Goal: Consume media (video, audio): Consume media (video, audio)

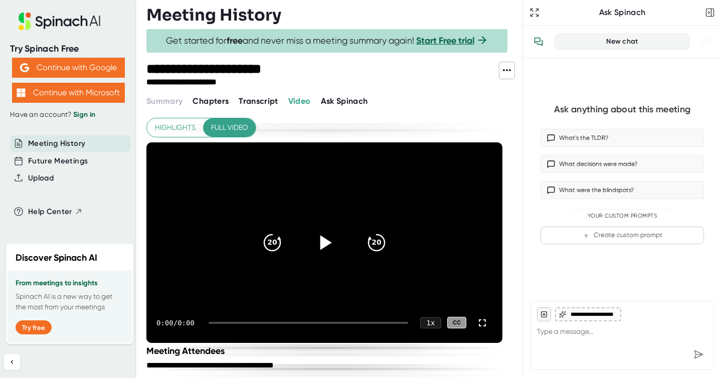
click at [325, 238] on icon at bounding box center [324, 242] width 25 height 25
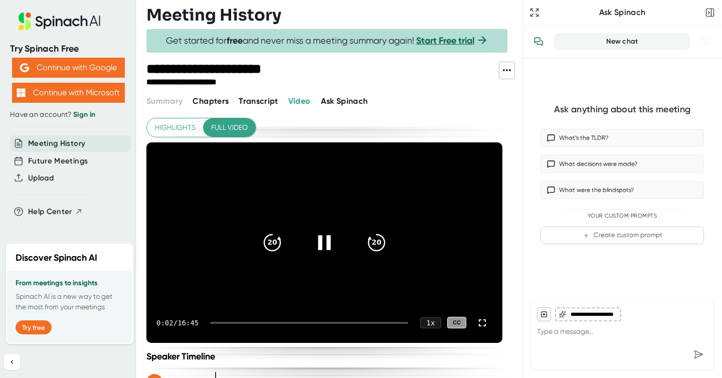
click at [319, 245] on icon at bounding box center [324, 242] width 13 height 15
click at [319, 246] on icon at bounding box center [324, 242] width 25 height 25
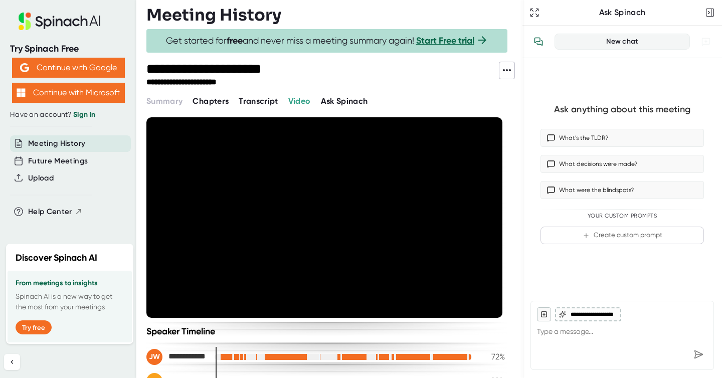
scroll to position [22, 0]
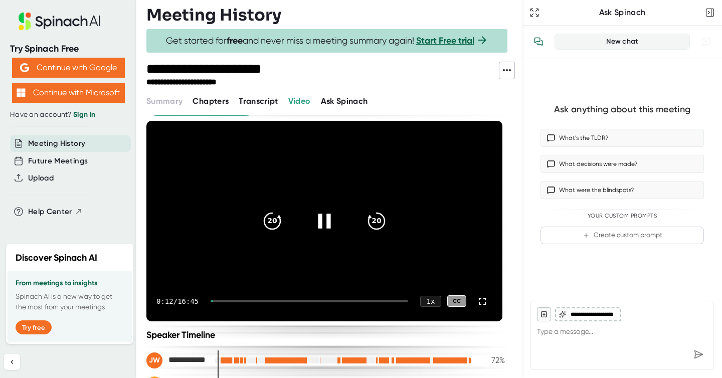
click at [326, 220] on icon at bounding box center [324, 221] width 13 height 15
click at [326, 220] on icon at bounding box center [326, 221] width 12 height 15
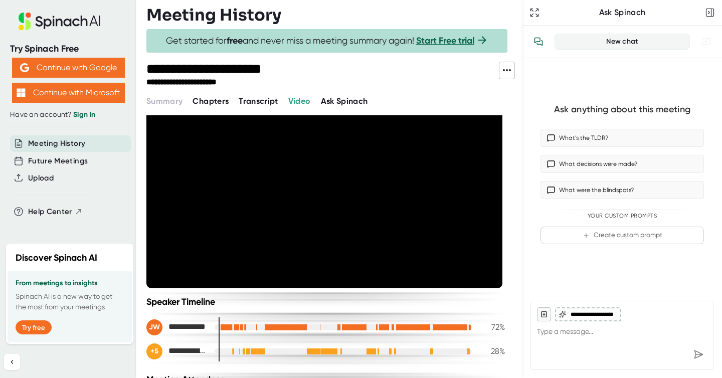
scroll to position [46, 0]
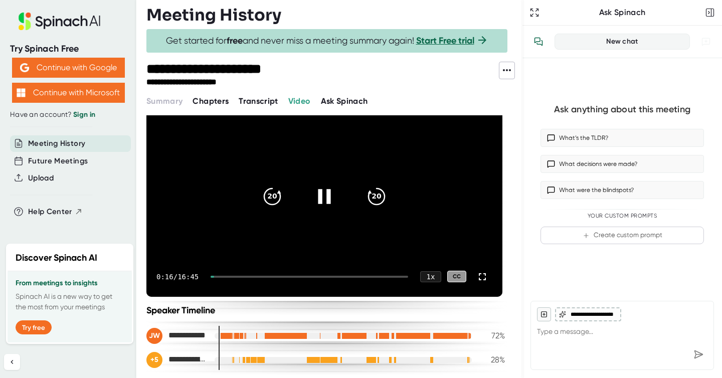
click at [321, 194] on icon at bounding box center [324, 196] width 13 height 15
click at [327, 195] on icon at bounding box center [326, 196] width 12 height 15
click at [378, 196] on icon "20" at bounding box center [376, 196] width 25 height 25
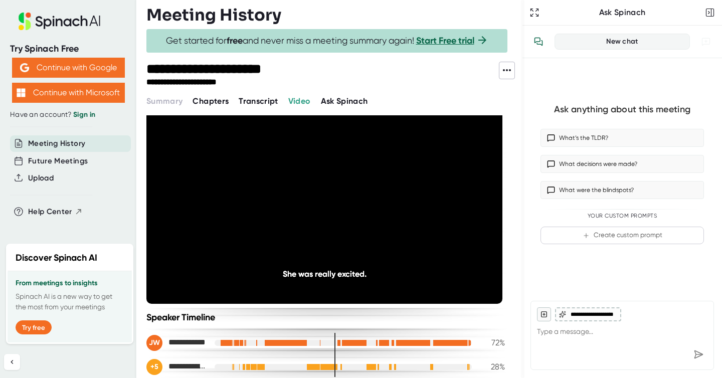
scroll to position [39, 0]
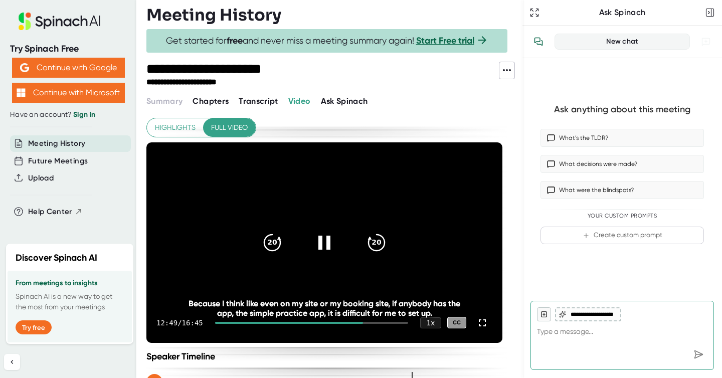
scroll to position [39, 0]
